Goal: Information Seeking & Learning: Learn about a topic

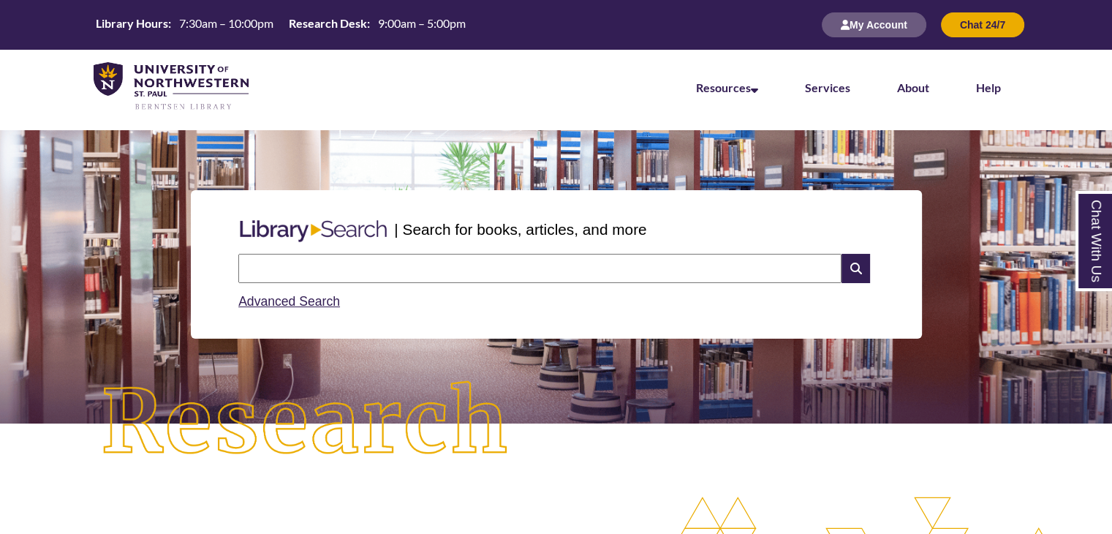
click at [417, 281] on input "text" at bounding box center [539, 268] width 603 height 29
type input "**********"
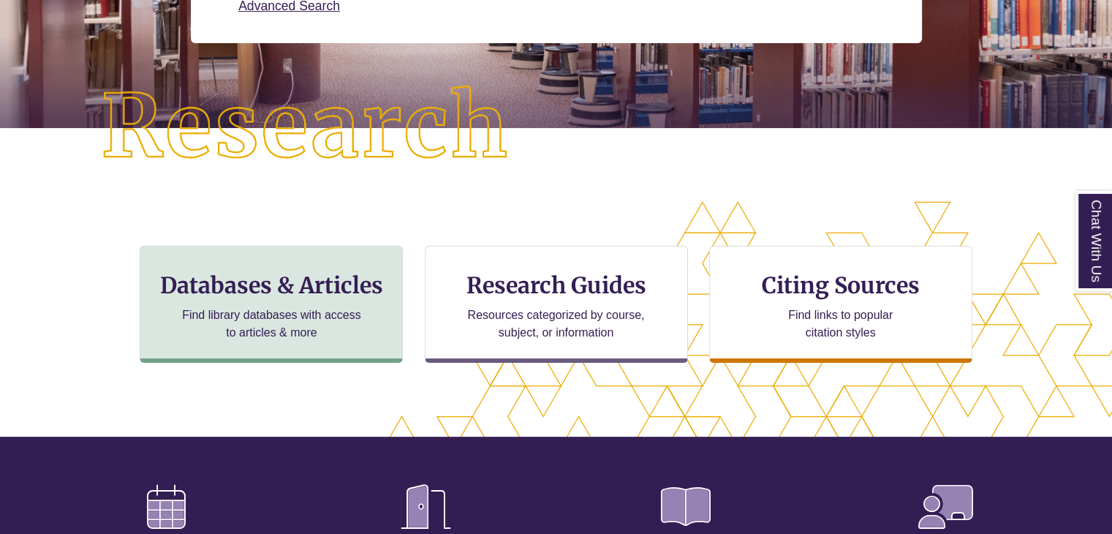
scroll to position [298, 0]
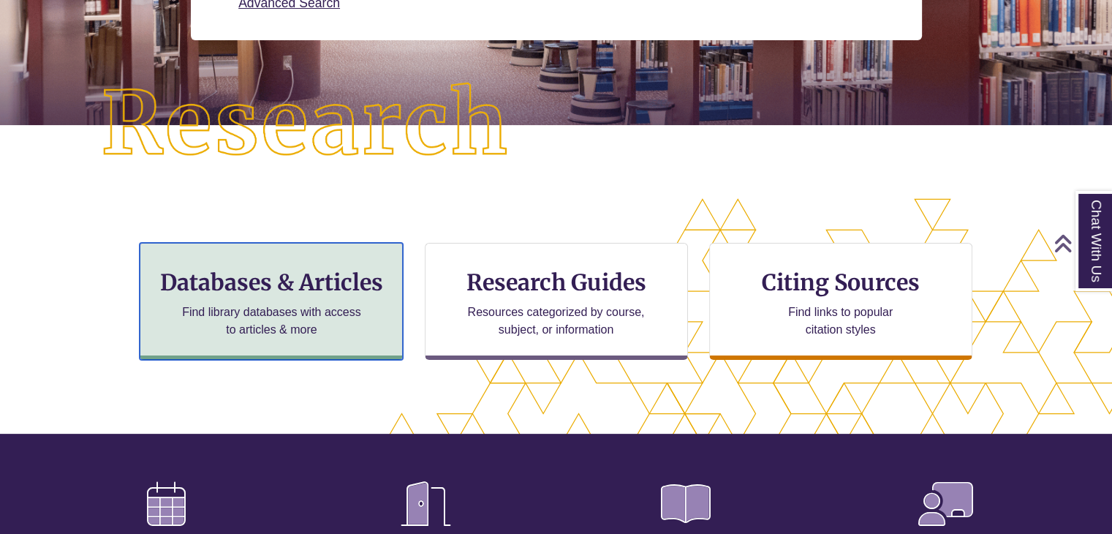
click at [307, 270] on h3 "Databases & Articles" at bounding box center [271, 282] width 238 height 28
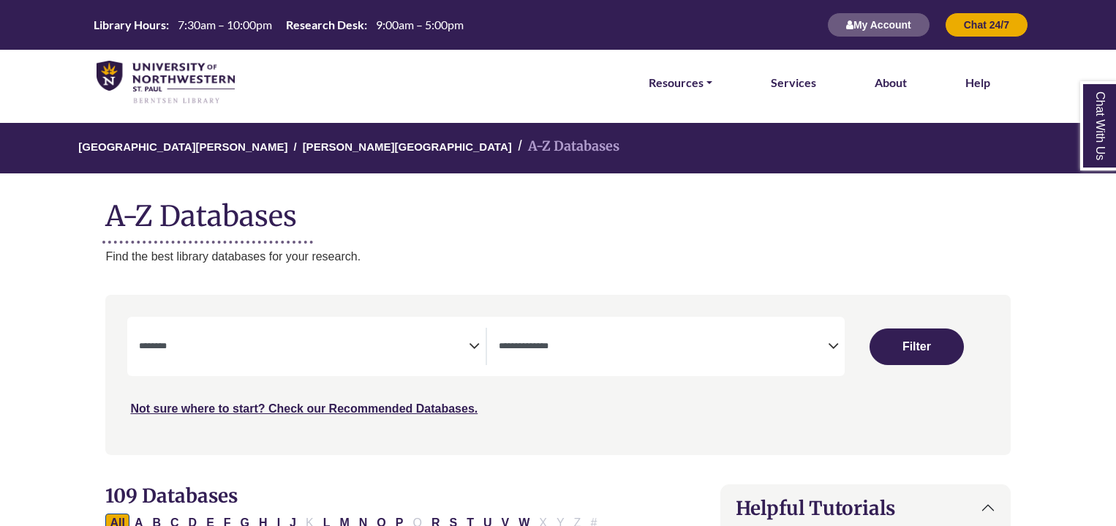
select select "Database Subject Filter"
select select "Database Types Filter"
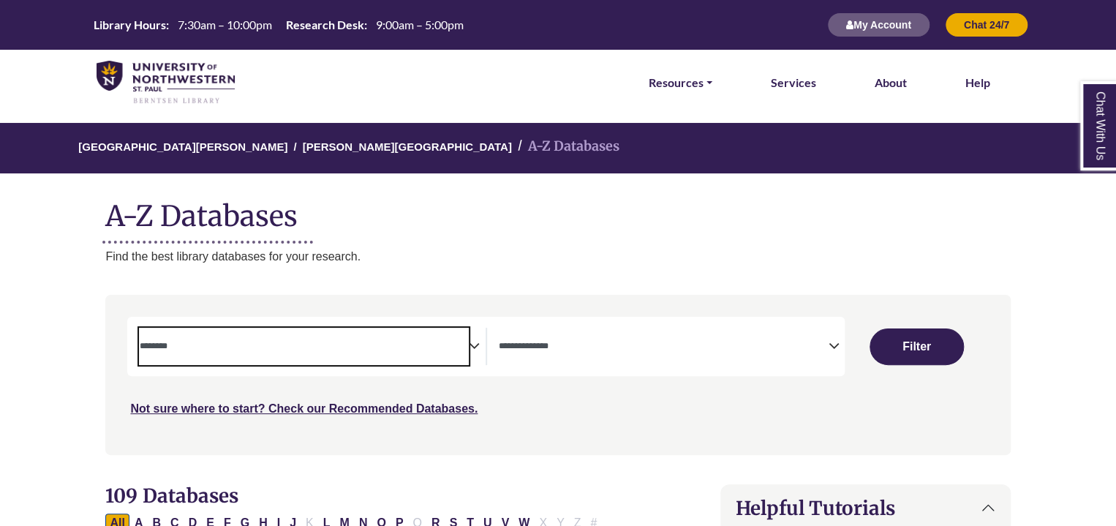
click at [307, 340] on span "Search filters" at bounding box center [303, 344] width 329 height 12
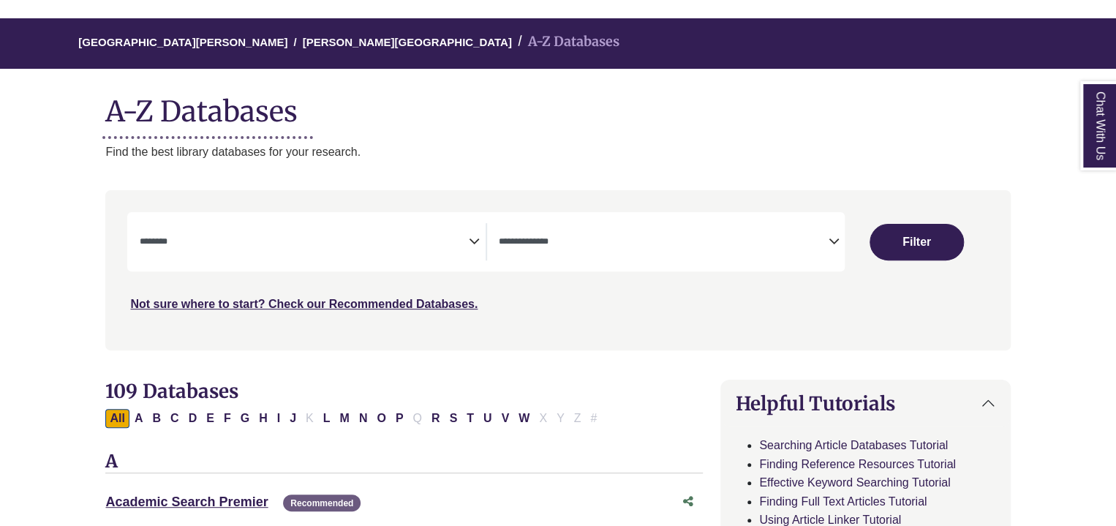
scroll to position [105, 0]
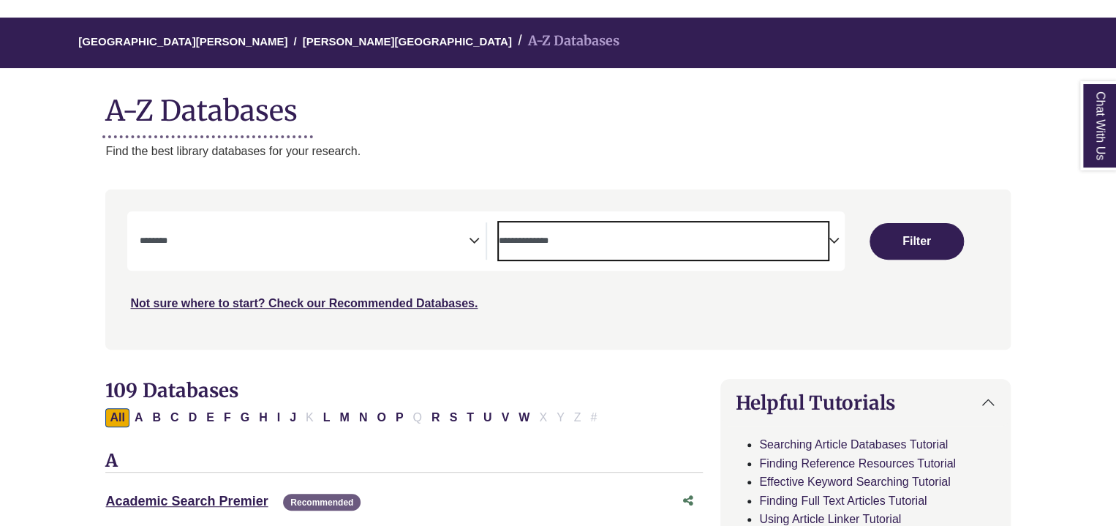
click at [580, 238] on textarea "Search" at bounding box center [663, 242] width 329 height 12
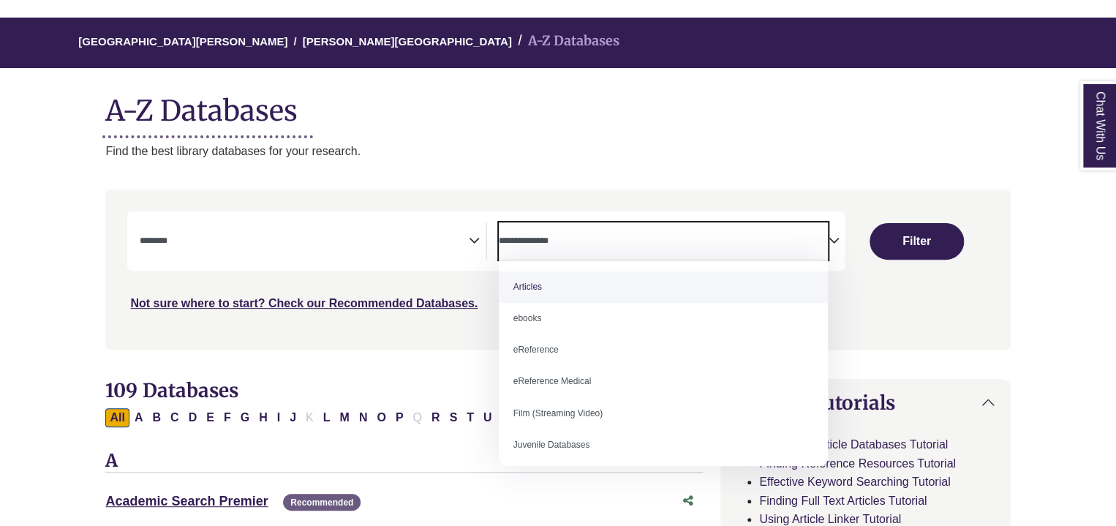
click at [446, 228] on span "Search filters" at bounding box center [303, 240] width 329 height 37
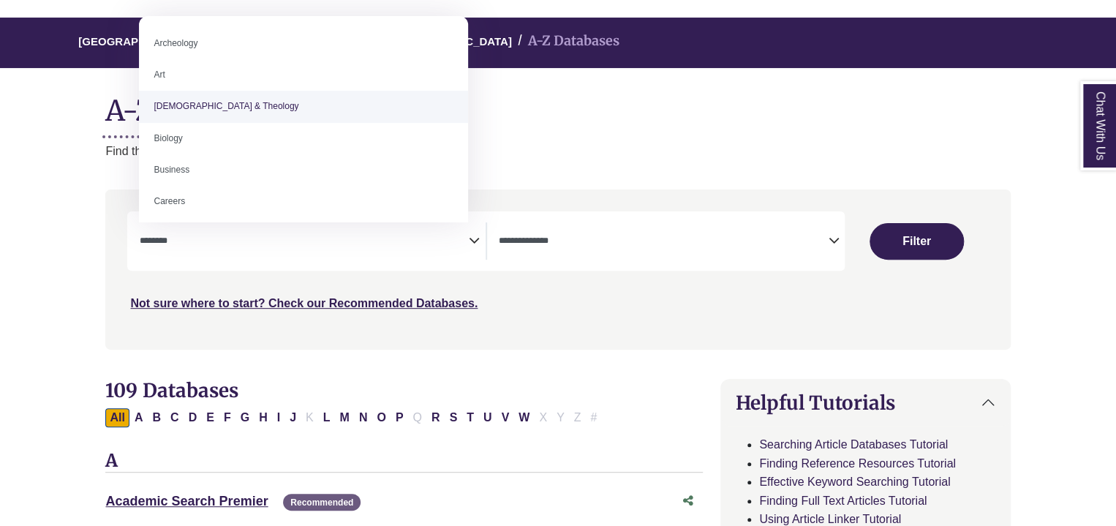
select select "*****"
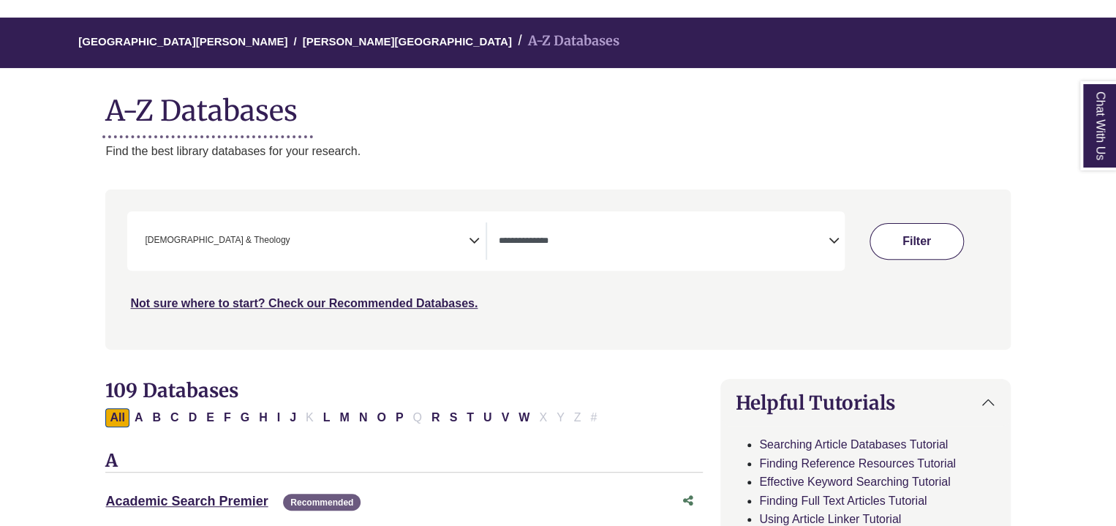
click at [876, 243] on button "Filter" at bounding box center [916, 241] width 94 height 37
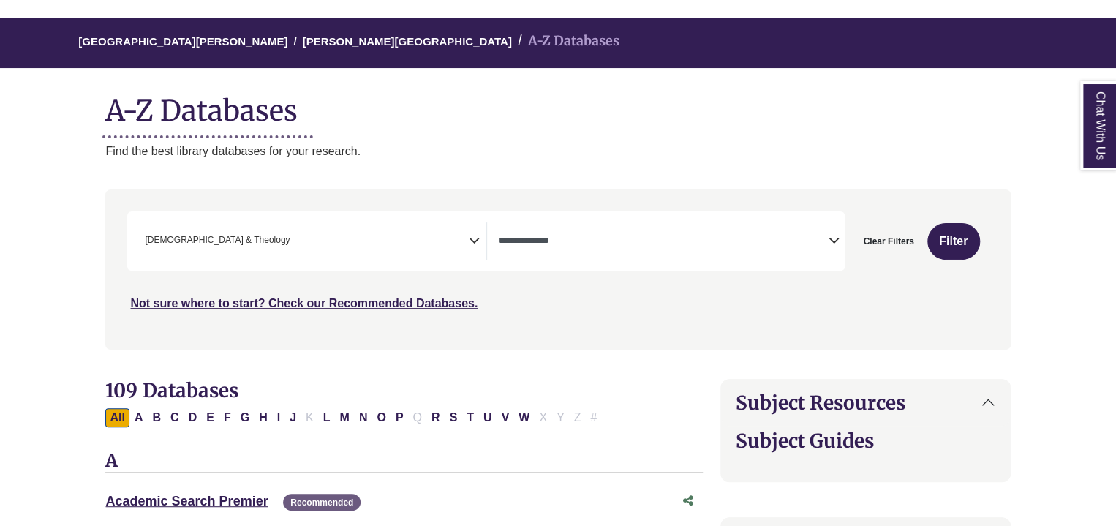
select select "Database Types Filter"
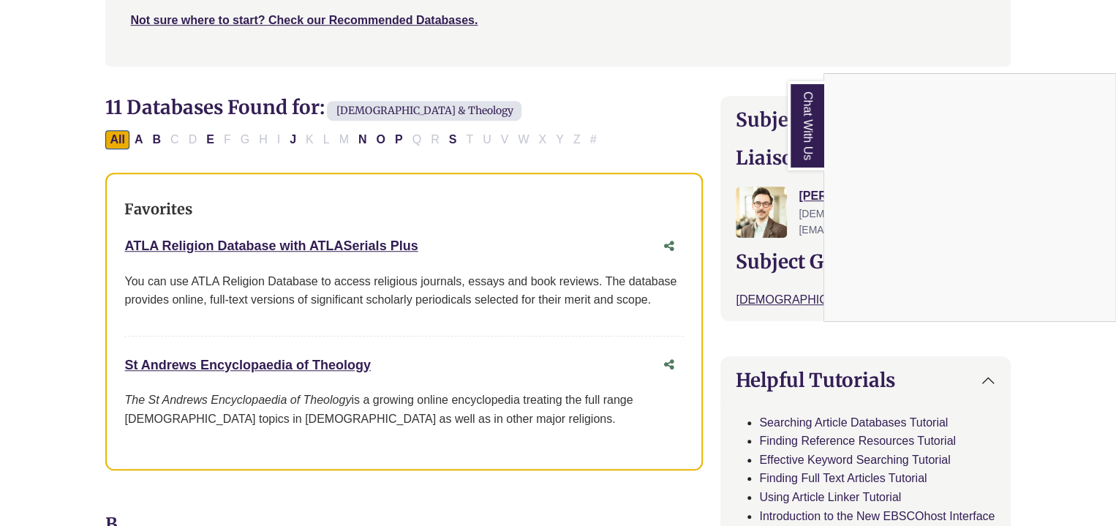
scroll to position [386, 0]
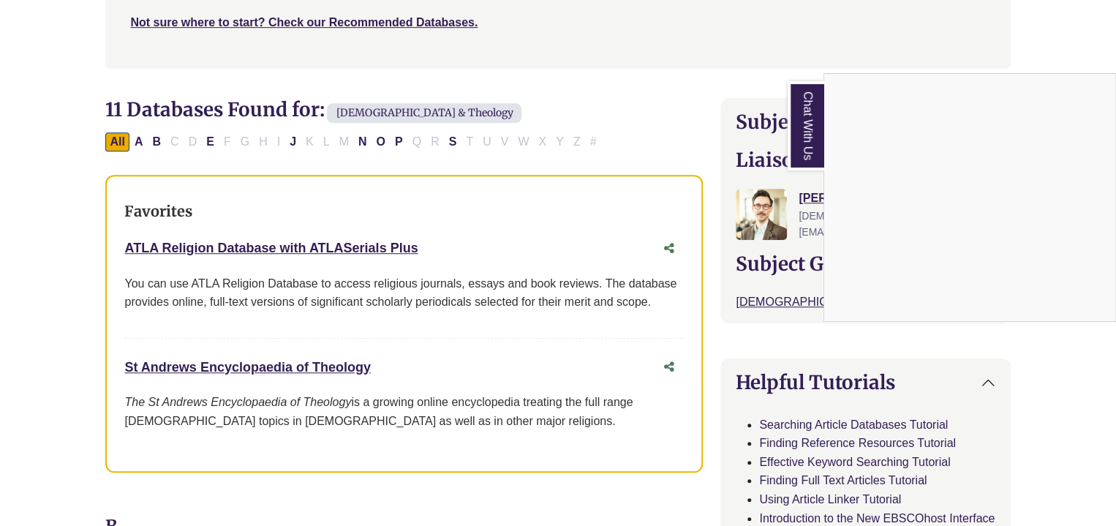
click at [1052, 64] on div "Chat With Us" at bounding box center [558, 263] width 1116 height 526
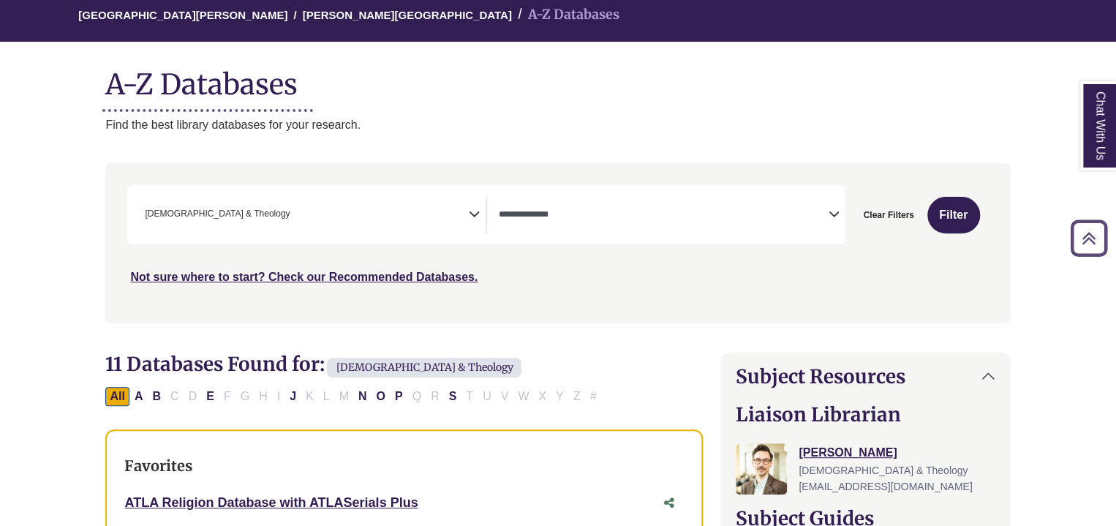
scroll to position [131, 0]
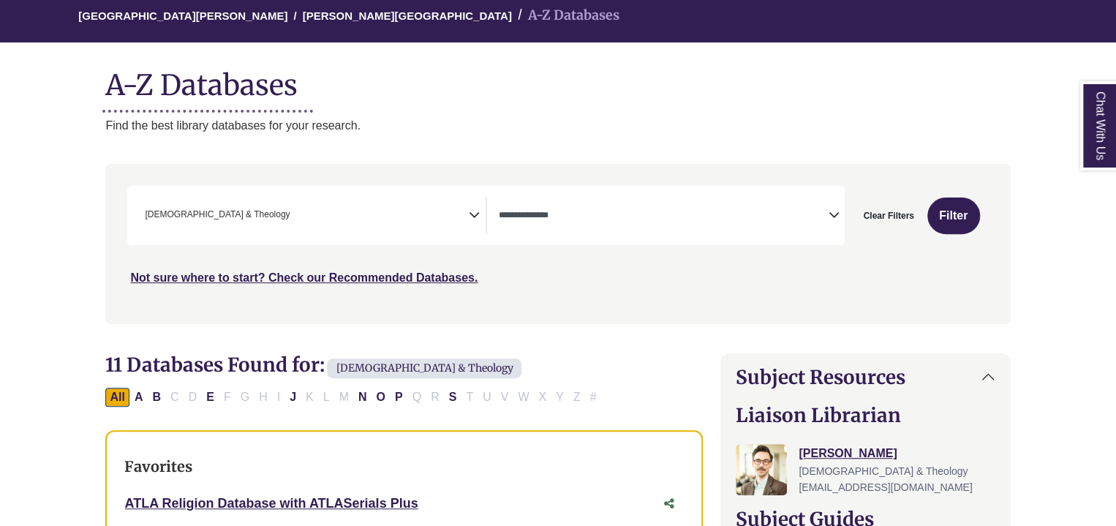
scroll to position [105, 0]
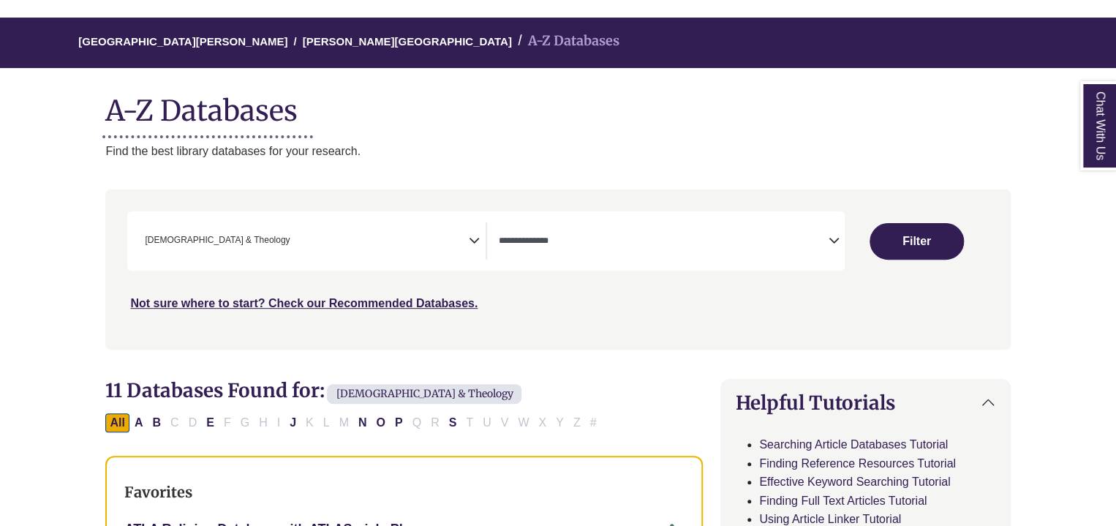
select select "Database Subject Filter"
select select "Database Types Filter"
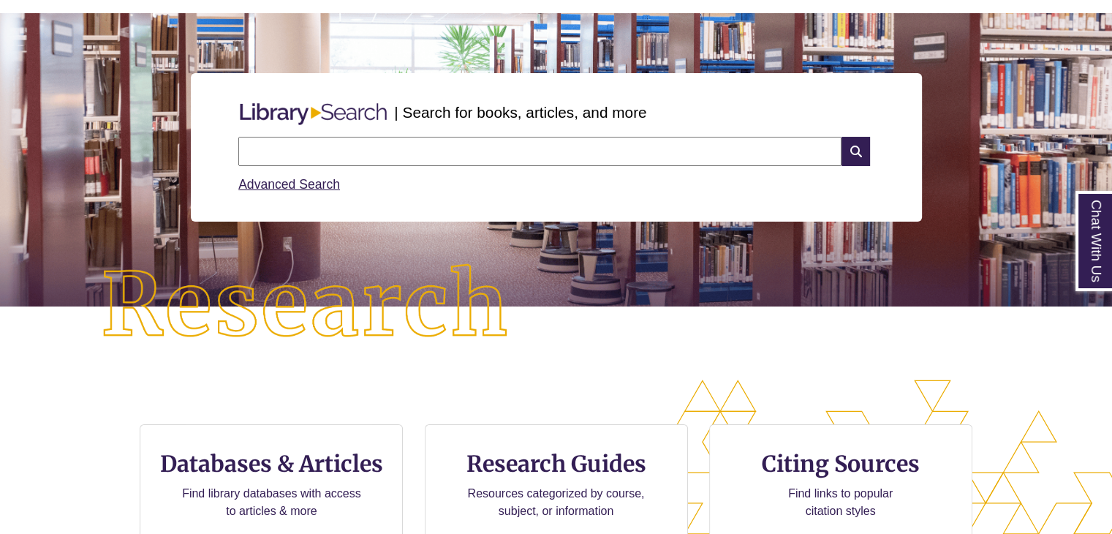
click at [401, 153] on input "text" at bounding box center [539, 151] width 603 height 29
drag, startPoint x: 428, startPoint y: 152, endPoint x: 151, endPoint y: 164, distance: 277.3
click at [151, 164] on div "**********" at bounding box center [556, 147] width 1090 height 219
type input "**********"
